Goal: Task Accomplishment & Management: Manage account settings

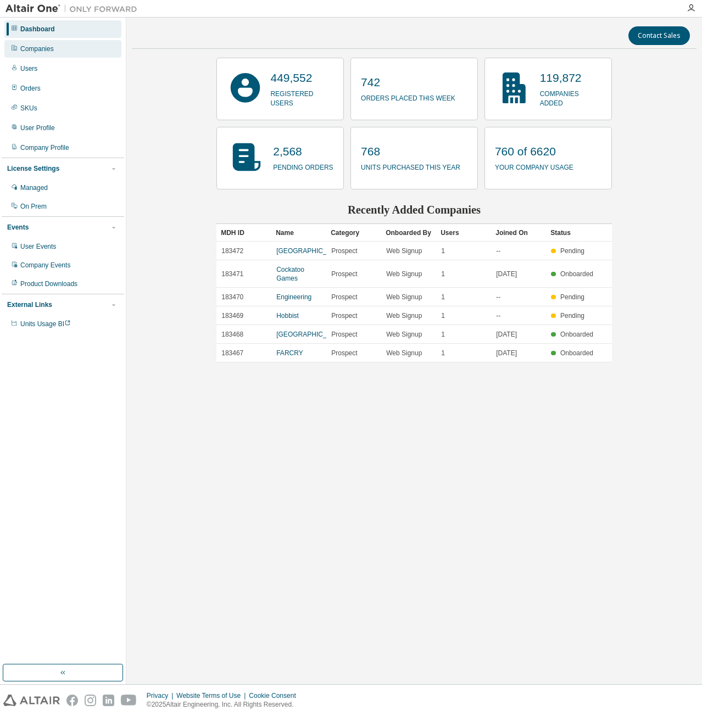
click at [89, 43] on div "Companies" at bounding box center [62, 49] width 117 height 18
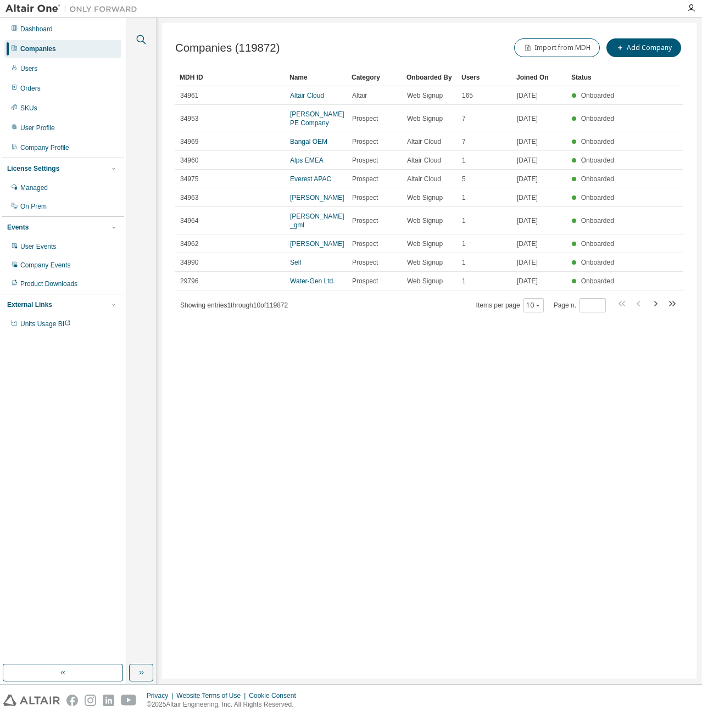
click at [141, 39] on icon "button" at bounding box center [141, 39] width 13 height 13
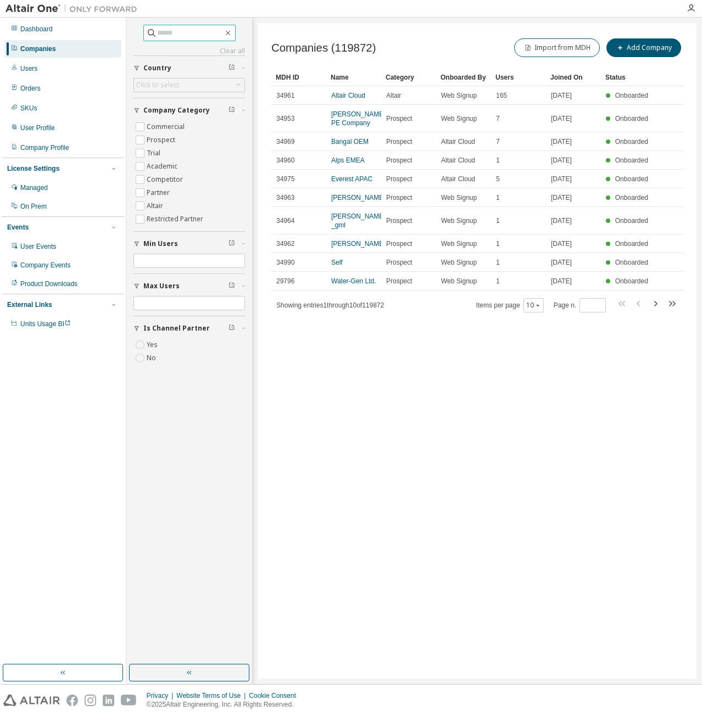
click at [175, 28] on input "text" at bounding box center [190, 32] width 66 height 11
click at [168, 37] on input "text" at bounding box center [190, 32] width 66 height 11
type input "****"
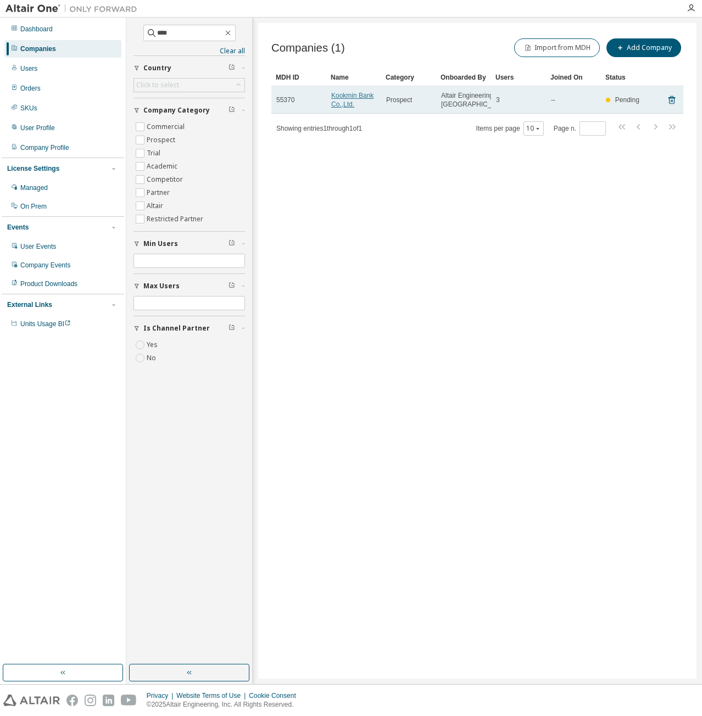
click at [340, 101] on link "Kookmin Bank Co.,Ltd." at bounding box center [352, 100] width 42 height 16
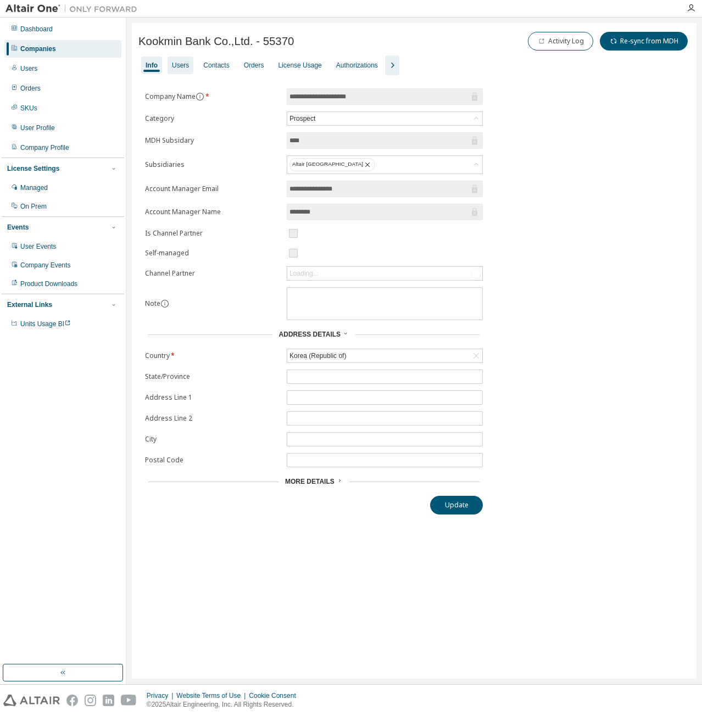
click at [185, 64] on div "Users" at bounding box center [180, 65] width 17 height 9
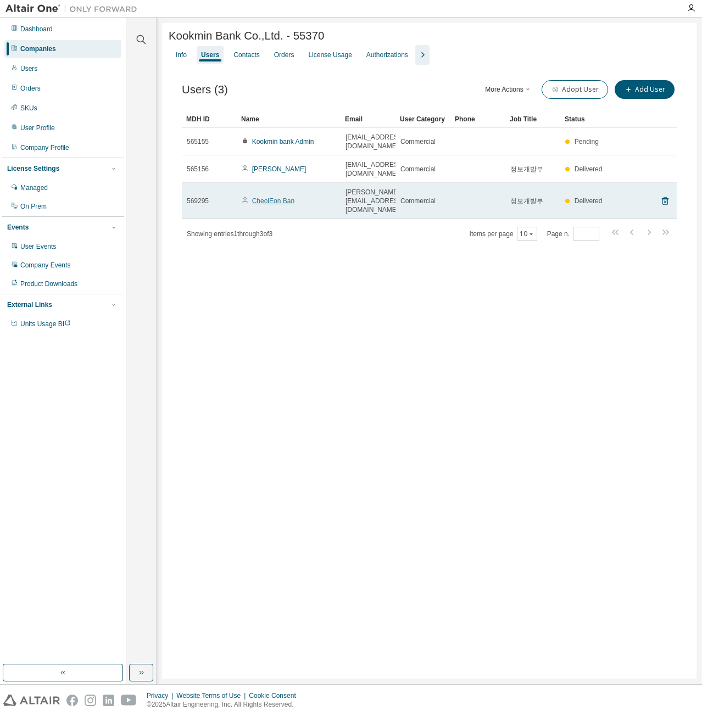
click at [269, 197] on link "CheolEon Ban" at bounding box center [273, 201] width 42 height 8
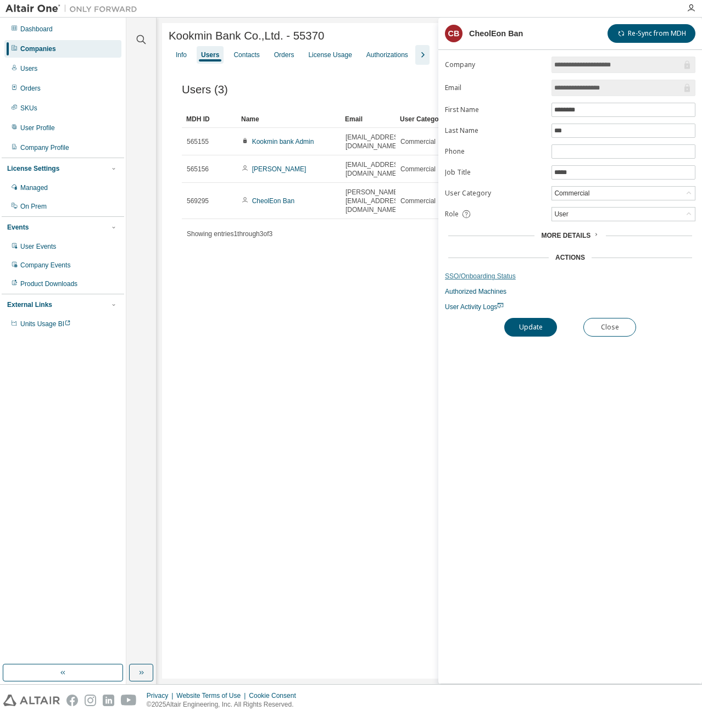
click at [474, 273] on link "SSO/Onboarding Status" at bounding box center [570, 276] width 251 height 9
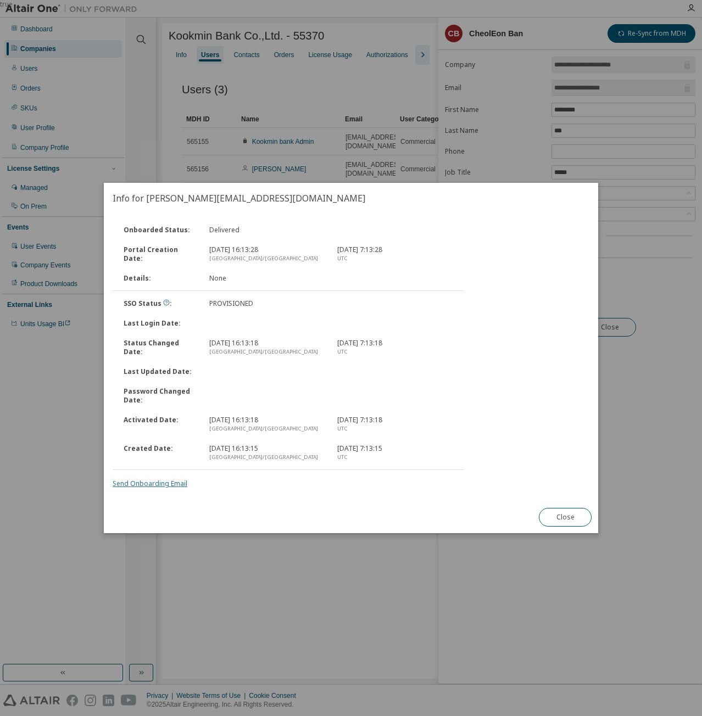
click at [176, 480] on link "Send Onboarding Email" at bounding box center [150, 483] width 75 height 9
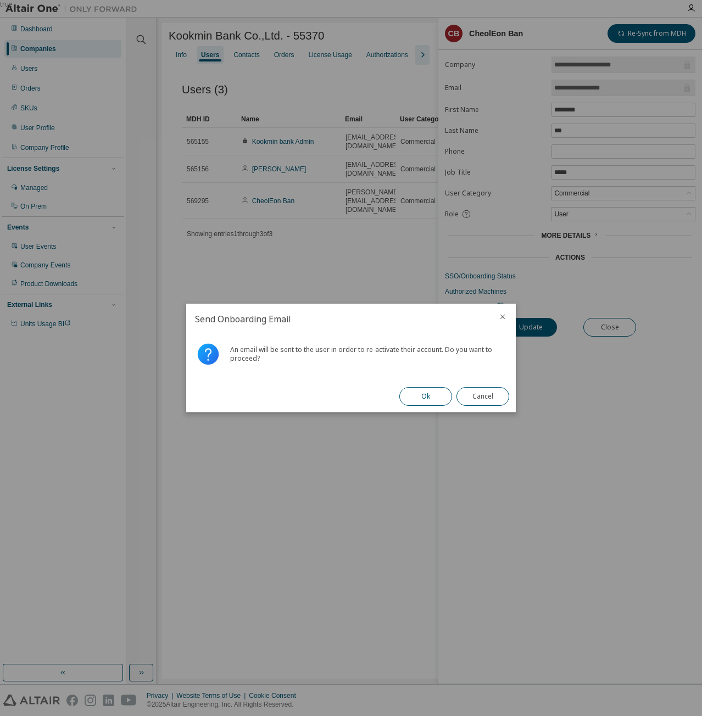
click at [420, 392] on button "Ok" at bounding box center [425, 396] width 53 height 19
click at [482, 393] on button "Close" at bounding box center [483, 396] width 53 height 19
